Goal: Find specific page/section: Find specific page/section

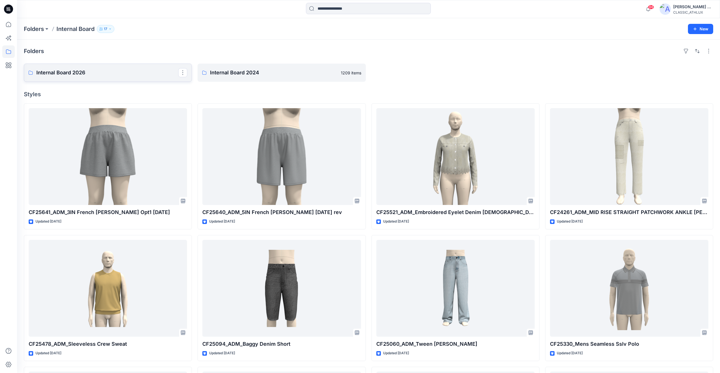
click at [86, 70] on p "Internal Board 2026" at bounding box center [107, 73] width 142 height 8
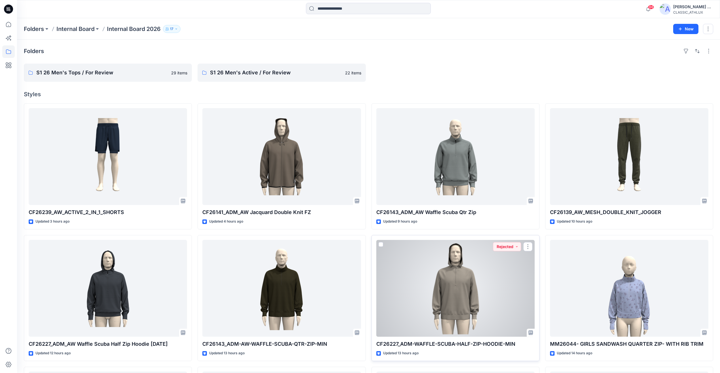
click at [498, 288] on div at bounding box center [455, 288] width 158 height 97
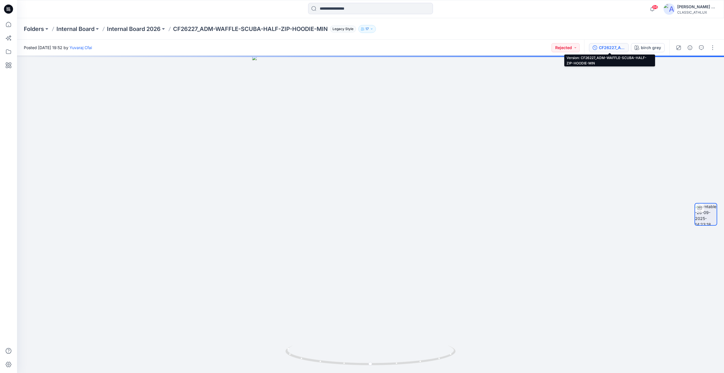
click at [619, 48] on div "CF26227_ADM-WAFFLE-SCUBA-HALF-ZIP-HOODIE-MIN" at bounding box center [612, 48] width 26 height 6
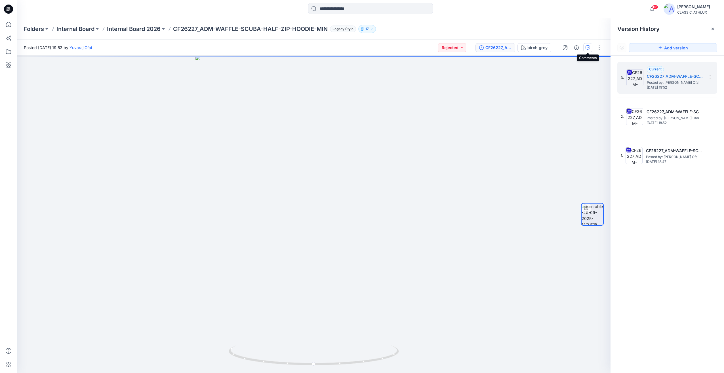
click at [587, 50] on button "button" at bounding box center [587, 47] width 9 height 9
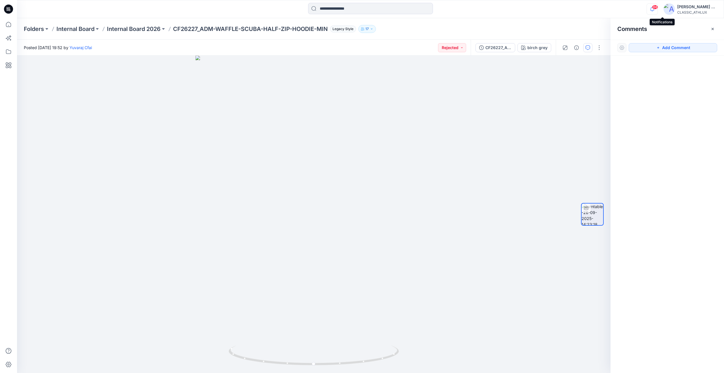
click at [658, 10] on icon "button" at bounding box center [652, 8] width 11 height 11
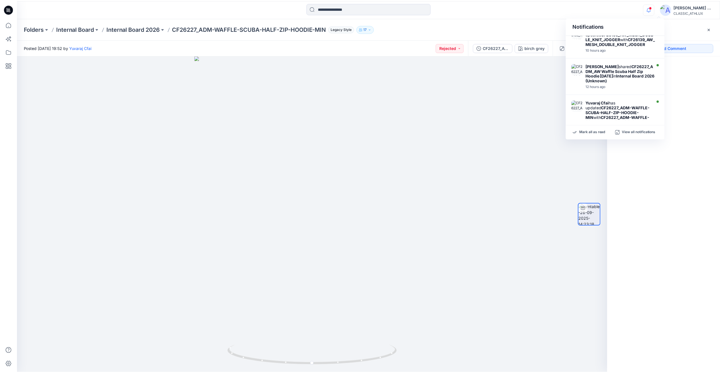
scroll to position [168, 0]
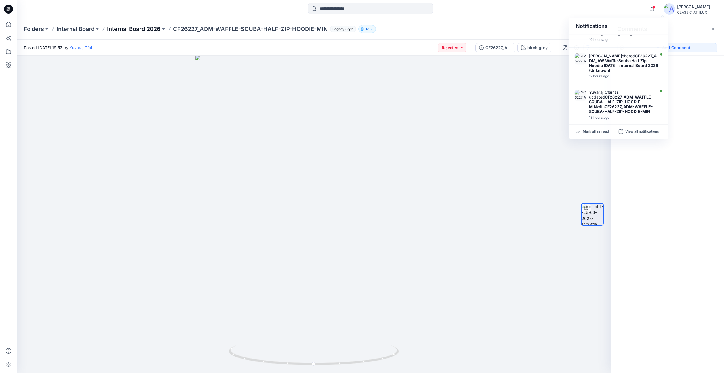
click at [145, 25] on p "Internal Board 2026" at bounding box center [134, 29] width 54 height 8
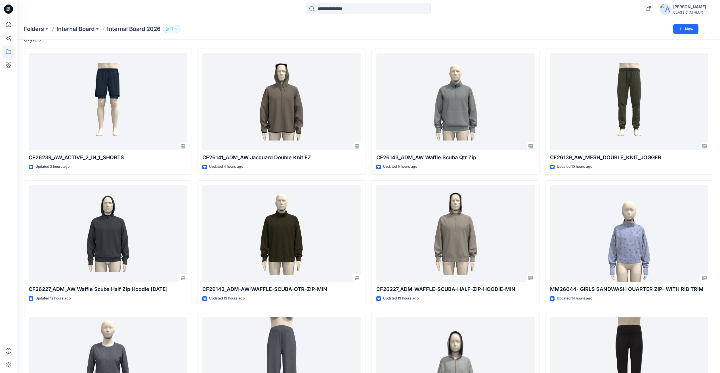
scroll to position [57, 0]
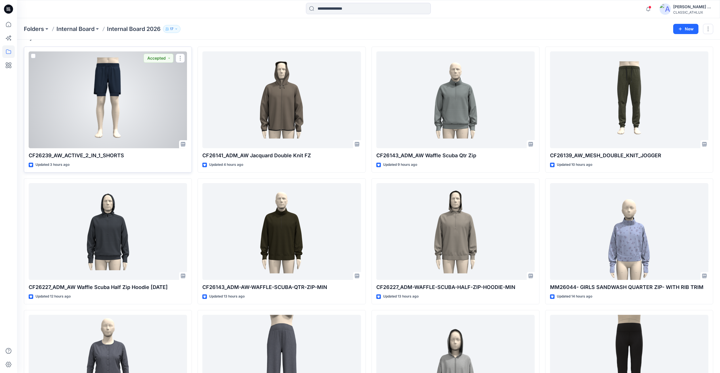
click at [128, 128] on div at bounding box center [108, 99] width 158 height 97
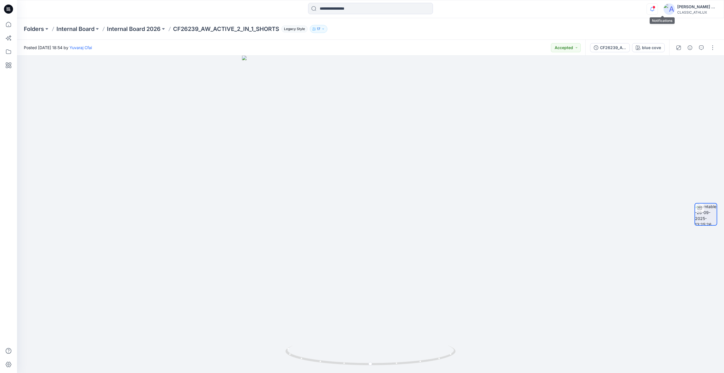
click at [658, 10] on icon "button" at bounding box center [652, 8] width 11 height 11
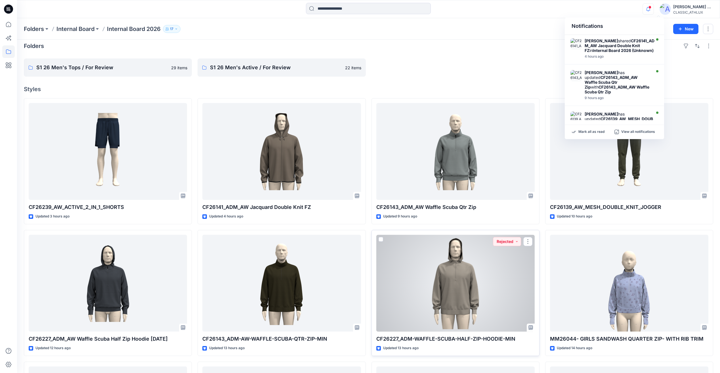
click at [477, 268] on div at bounding box center [455, 283] width 158 height 97
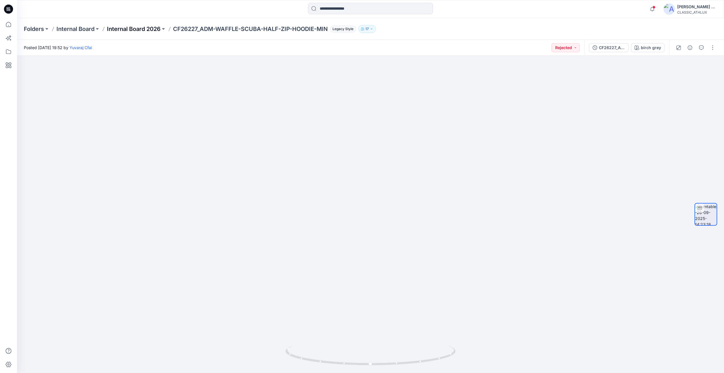
click at [129, 26] on p "Internal Board 2026" at bounding box center [134, 29] width 54 height 8
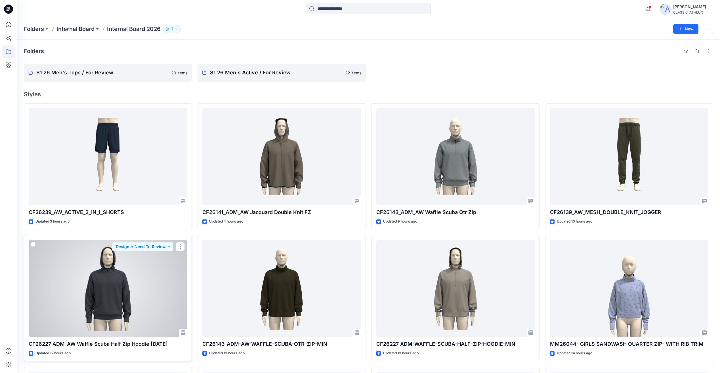
click at [131, 318] on div at bounding box center [108, 288] width 158 height 97
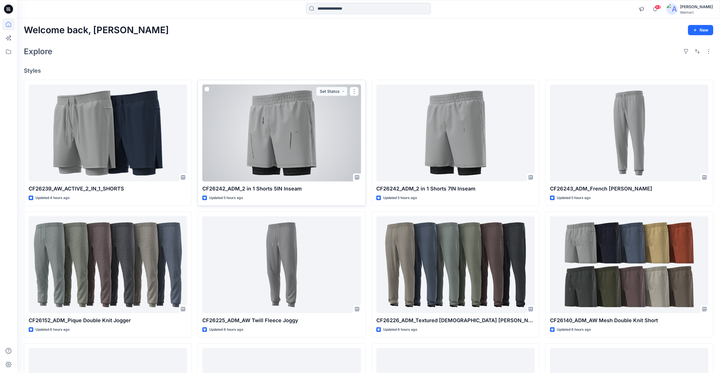
click at [232, 153] on div at bounding box center [281, 133] width 158 height 97
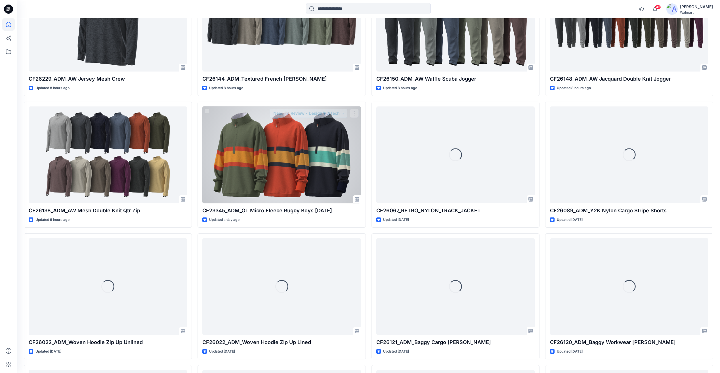
scroll to position [717, 0]
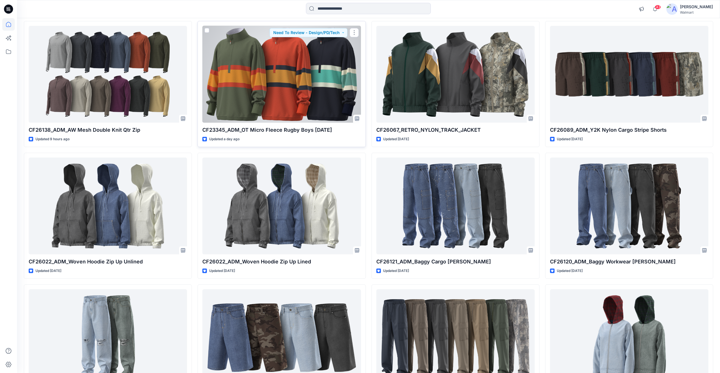
click at [247, 95] on div at bounding box center [281, 74] width 158 height 97
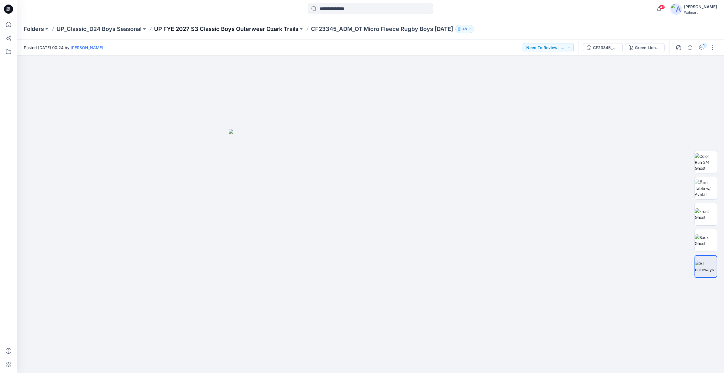
click at [246, 29] on p "UP FYE 2027 S3 Classic Boys Outerwear Ozark Trails" at bounding box center [226, 29] width 144 height 8
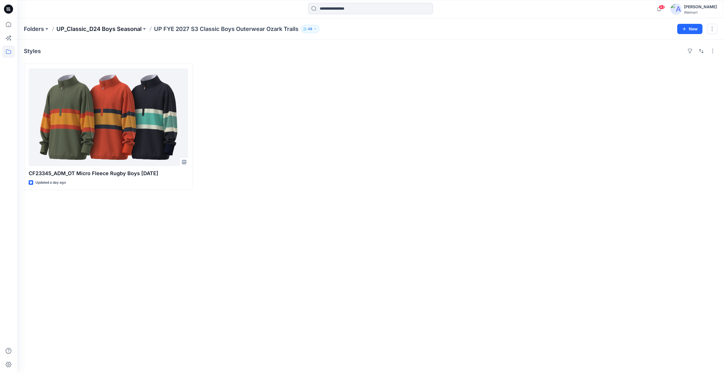
click at [107, 28] on p "UP_Classic_D24 Boys Seasonal" at bounding box center [98, 29] width 85 height 8
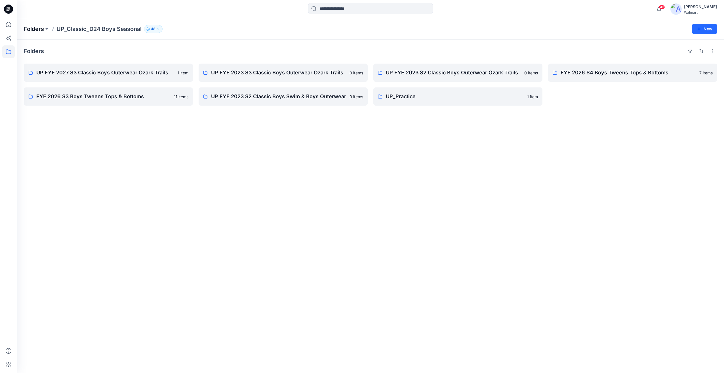
click at [35, 30] on p "Folders" at bounding box center [34, 29] width 20 height 8
